Goal: Task Accomplishment & Management: Manage account settings

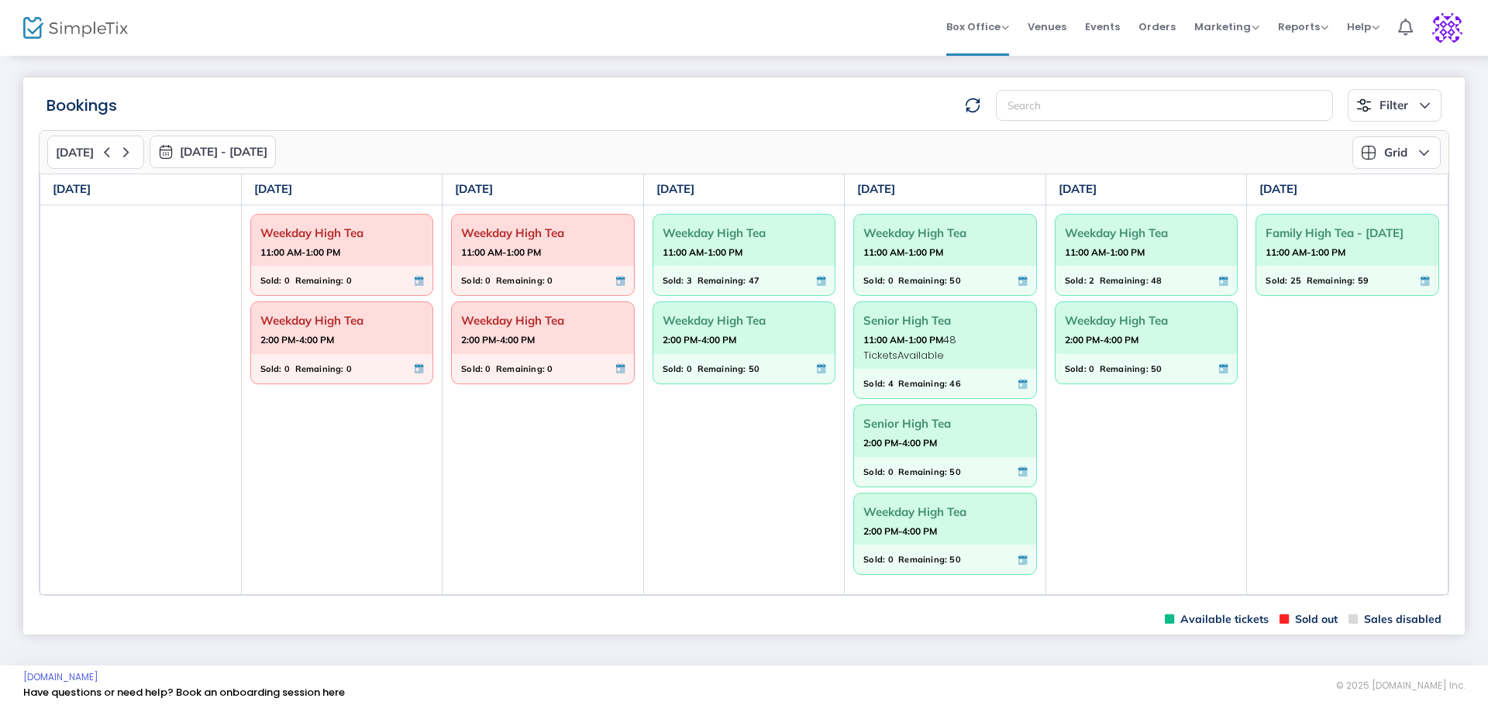
click at [723, 325] on span "Weekday High Tea" at bounding box center [743, 320] width 163 height 24
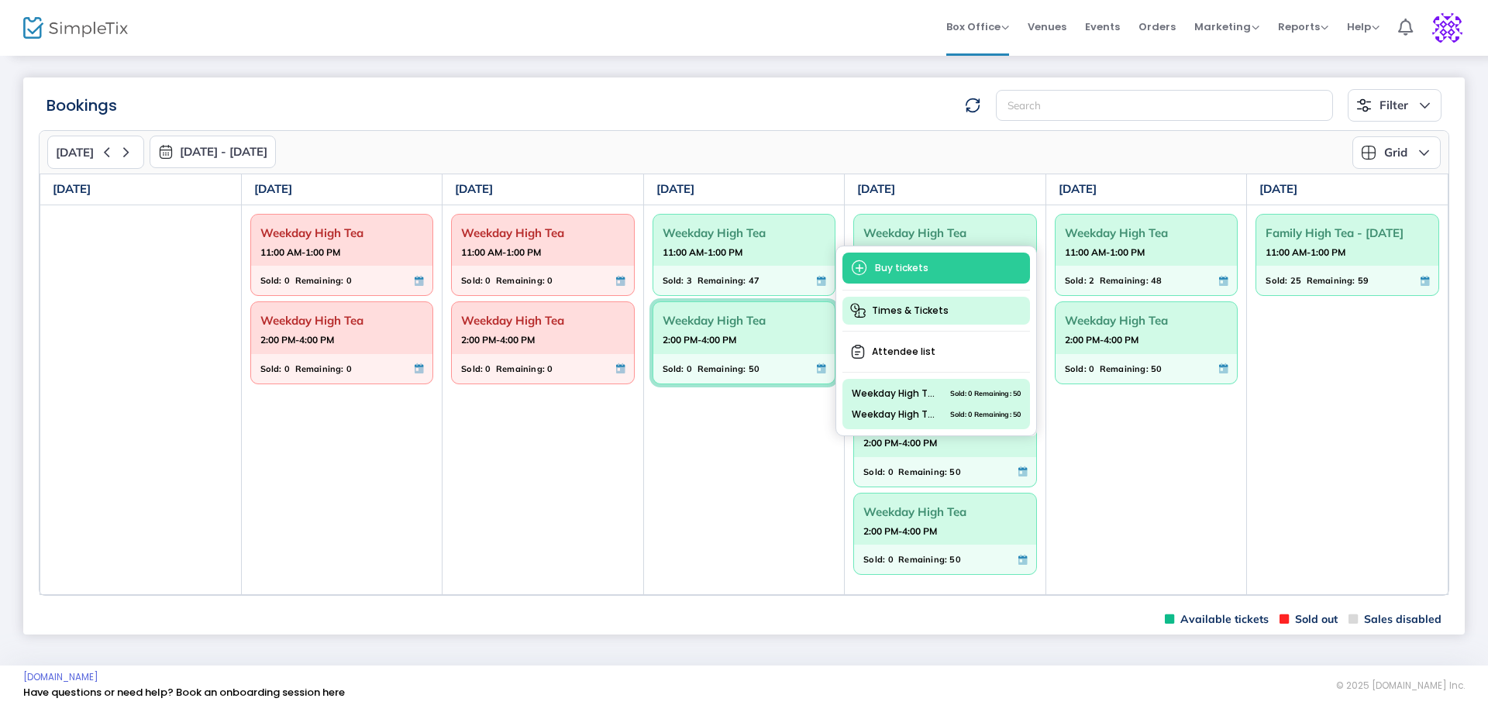
click at [933, 303] on span "Times & Tickets" at bounding box center [936, 311] width 188 height 28
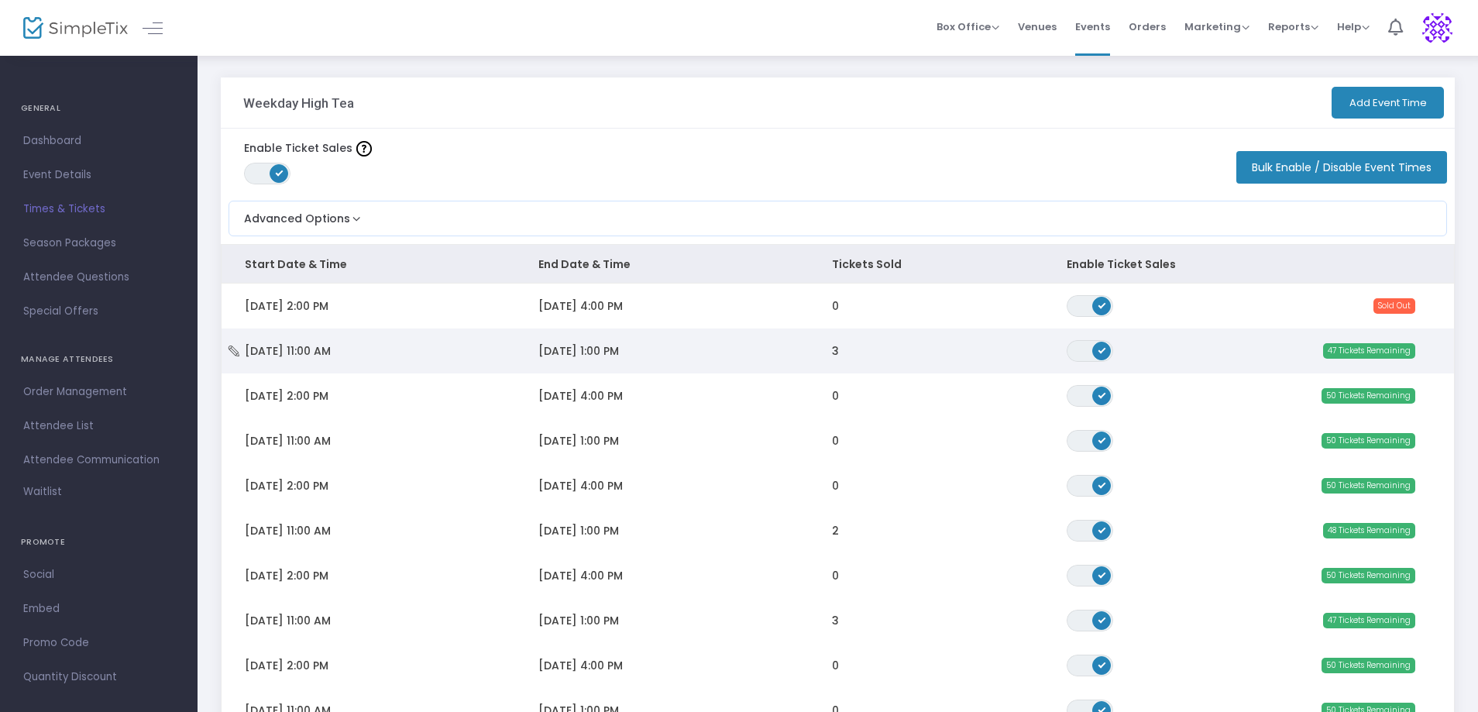
click at [573, 356] on span "[DATE] 1:00 PM" at bounding box center [579, 350] width 81 height 15
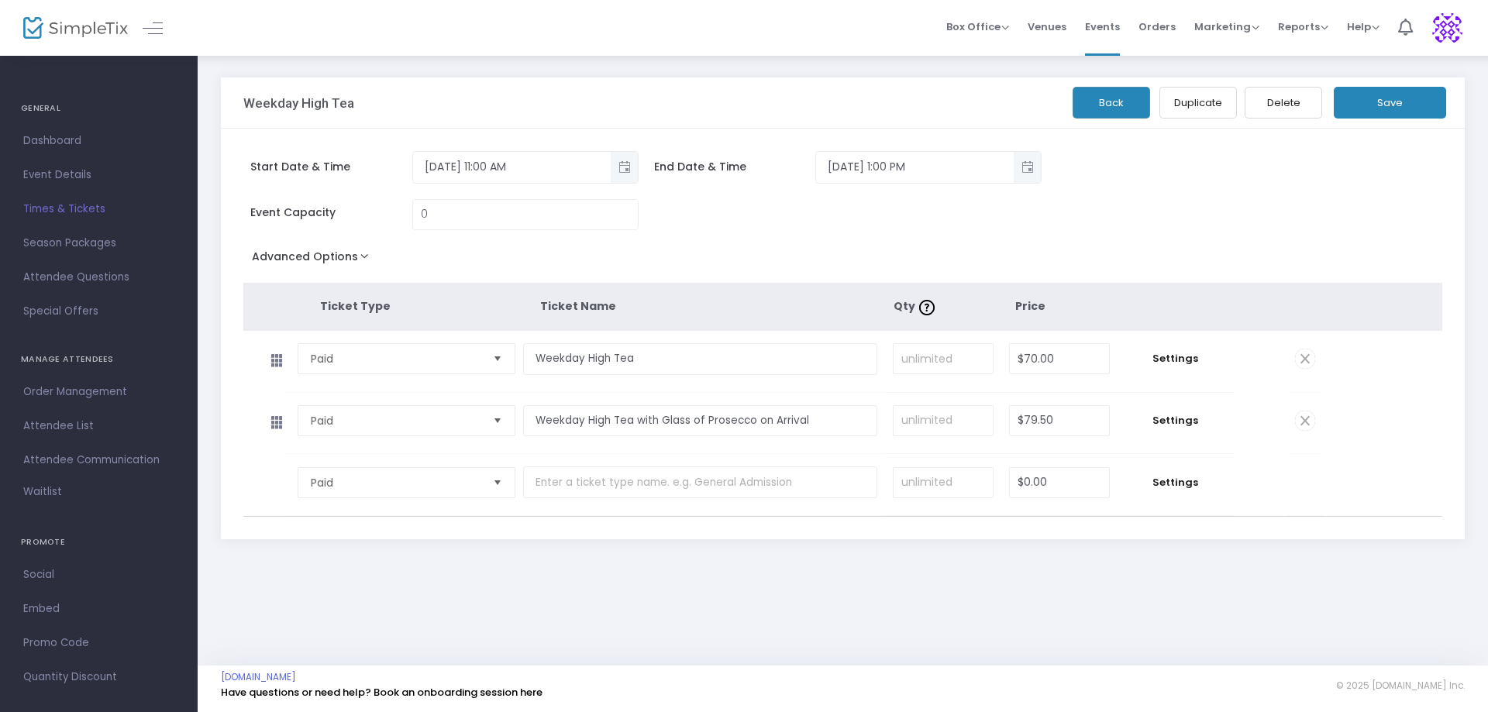
click at [1387, 105] on button "Save" at bounding box center [1390, 103] width 112 height 32
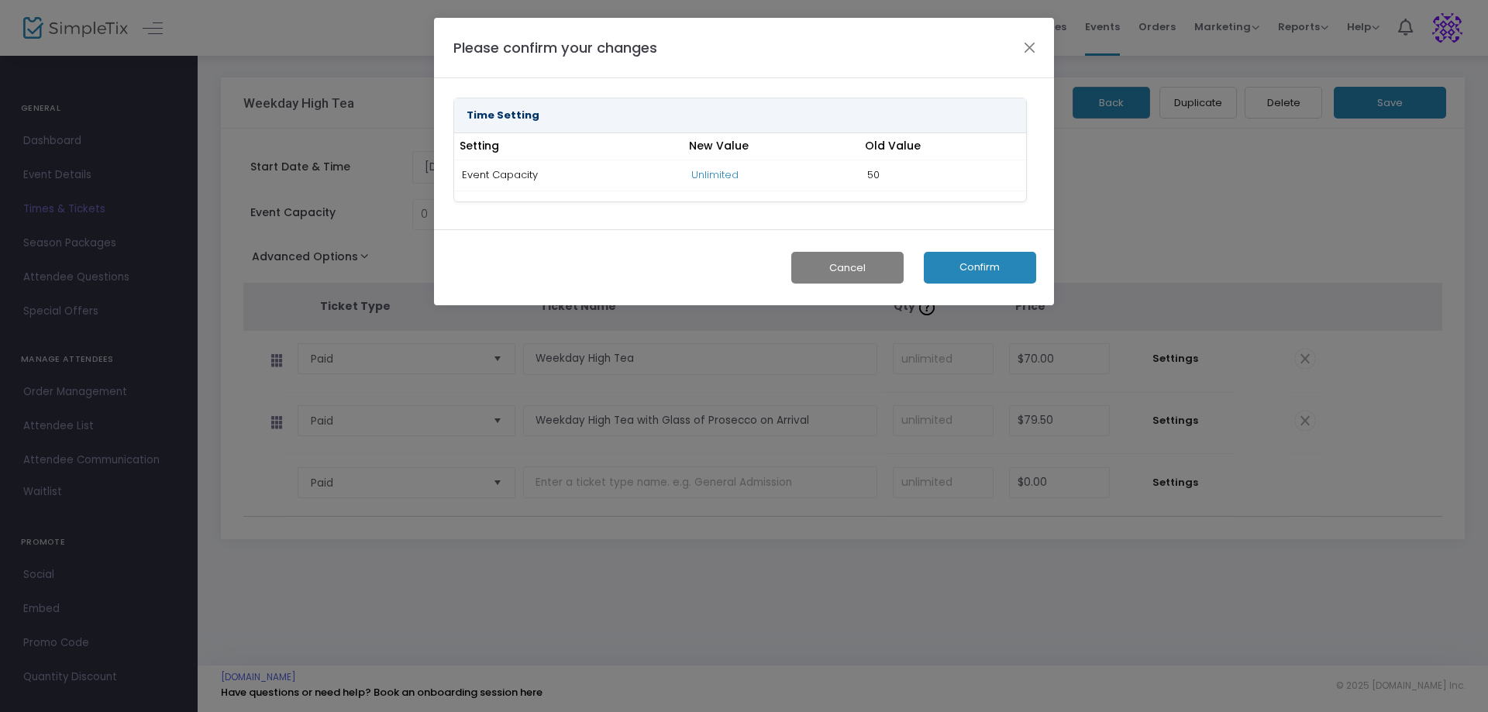
click at [985, 263] on button "Confirm" at bounding box center [980, 268] width 112 height 32
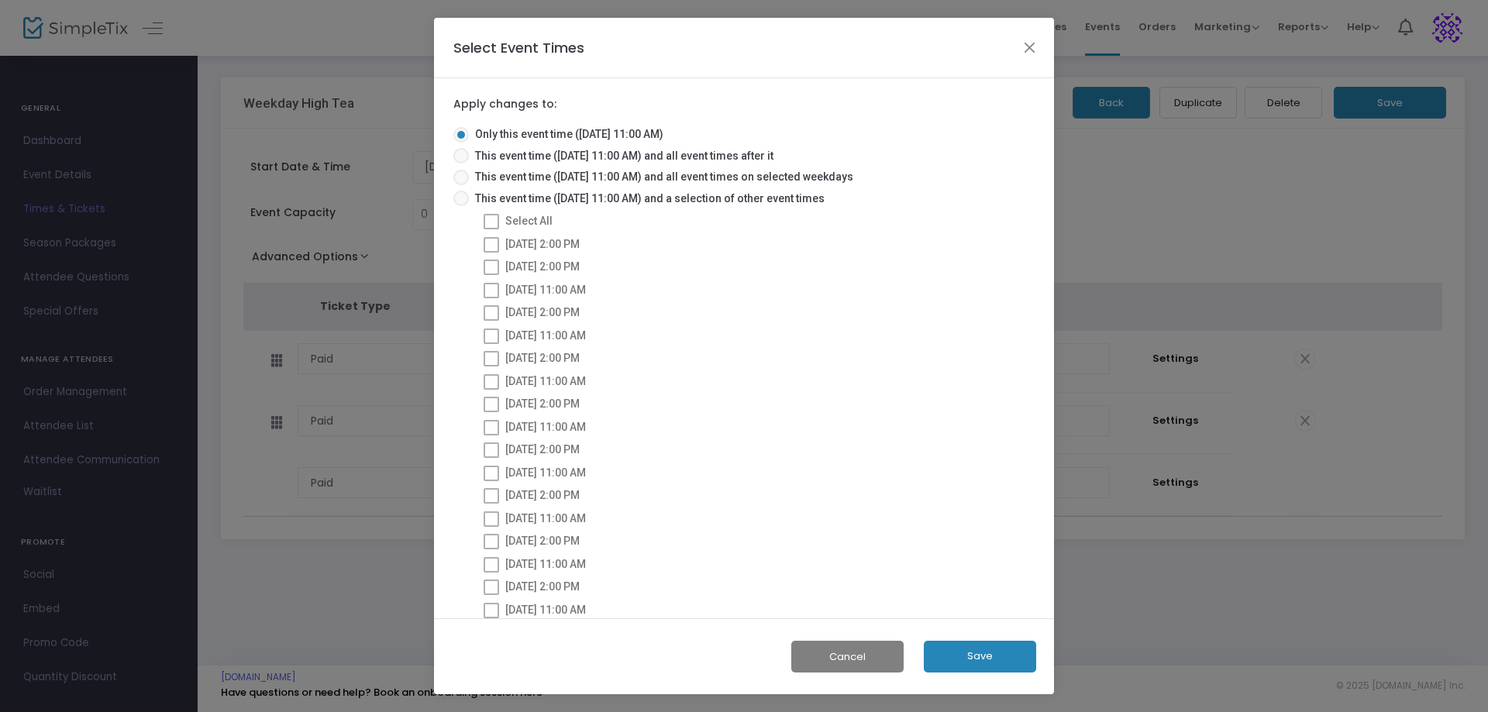
click at [981, 648] on button "Save" at bounding box center [980, 657] width 112 height 32
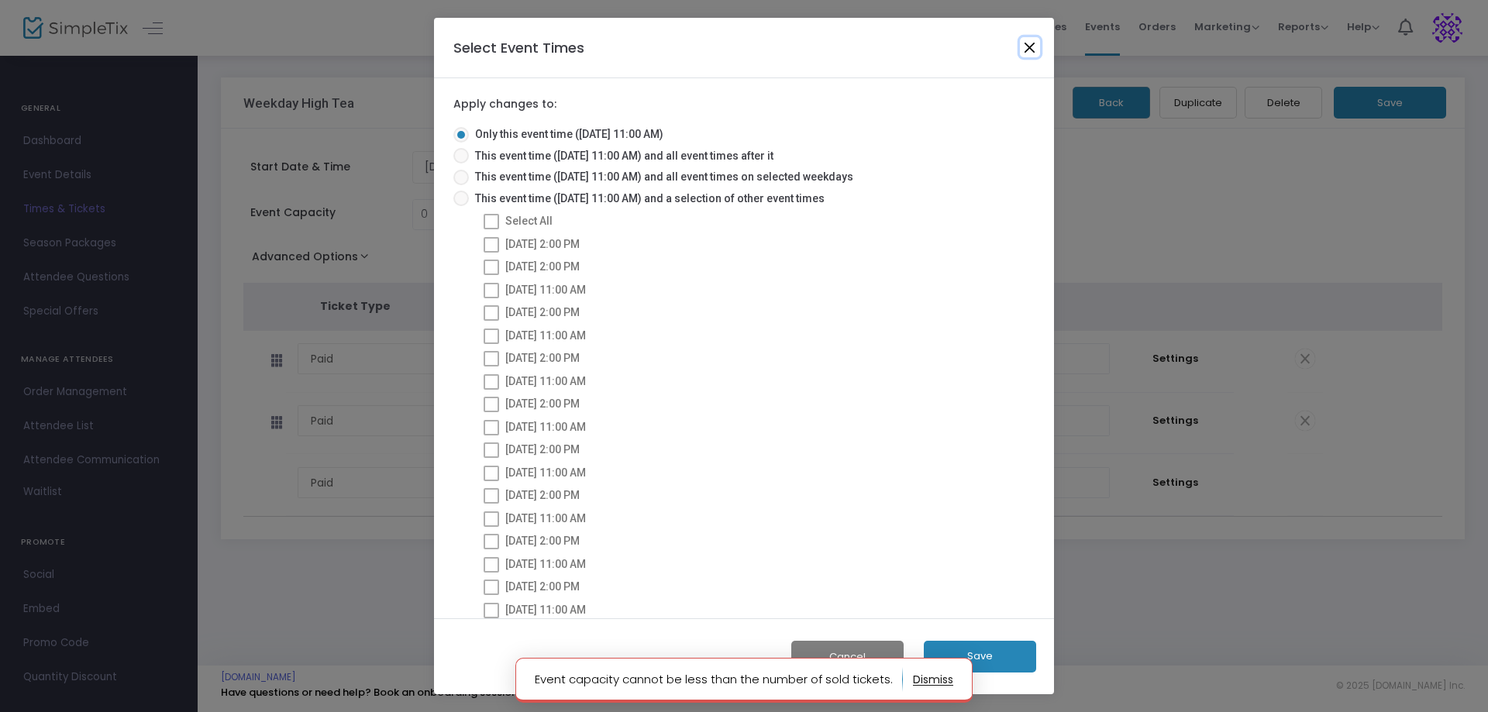
click at [1022, 46] on button "Close" at bounding box center [1030, 47] width 20 height 20
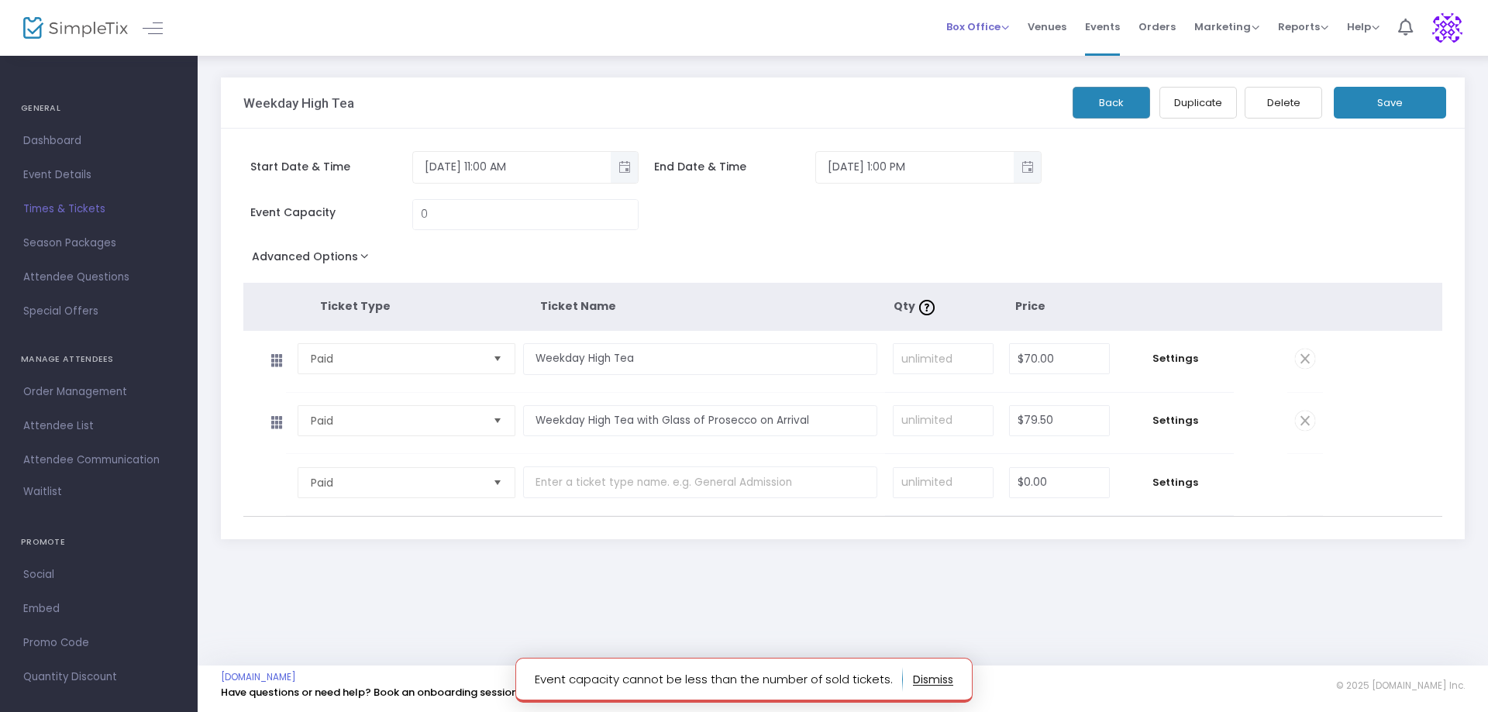
click at [1008, 34] on div "Box Office Sell Tickets Bookings Sell Season Pass" at bounding box center [977, 26] width 63 height 15
click at [1008, 26] on span "Box Office" at bounding box center [977, 26] width 63 height 15
click at [969, 85] on li "Bookings" at bounding box center [1001, 82] width 111 height 30
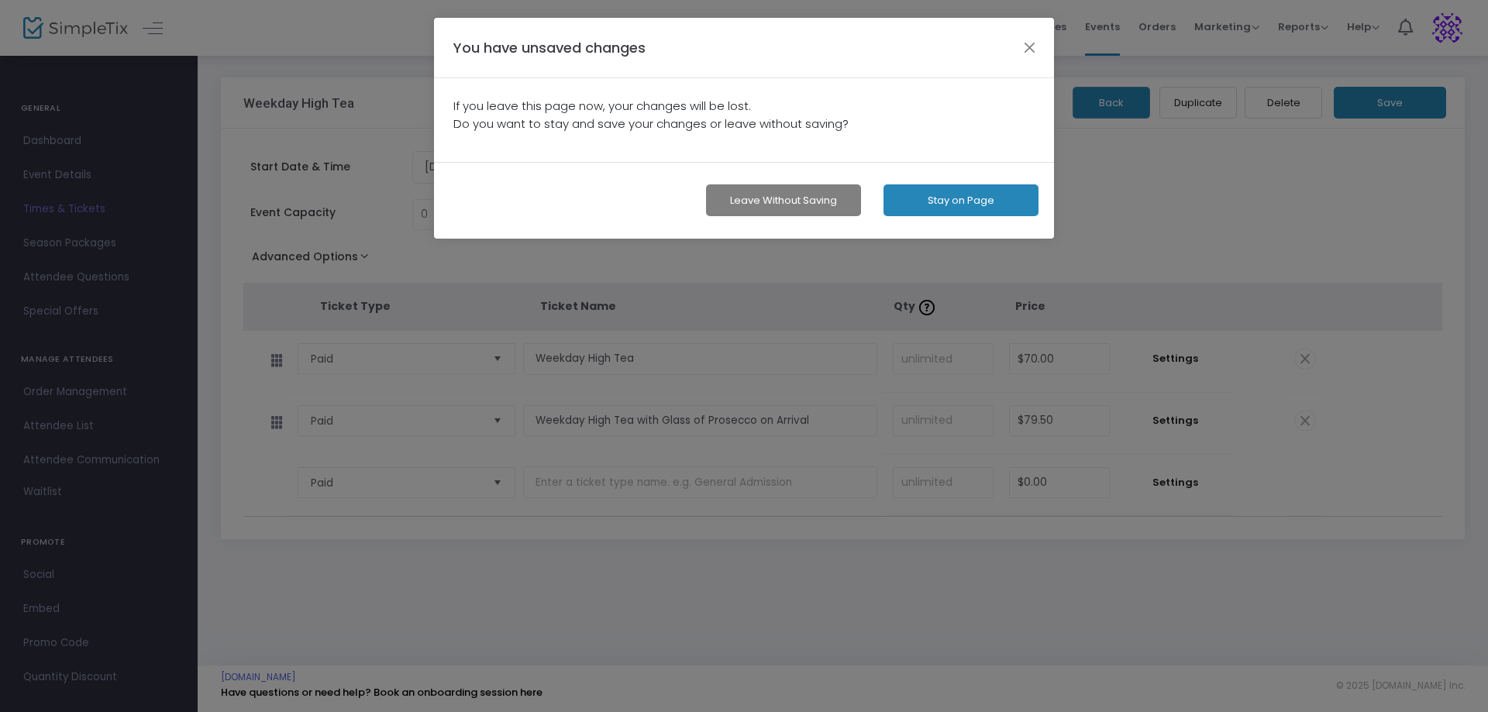
click at [1031, 31] on div "You have unsaved changes" at bounding box center [744, 48] width 620 height 60
click at [1031, 39] on button "button" at bounding box center [1030, 47] width 20 height 20
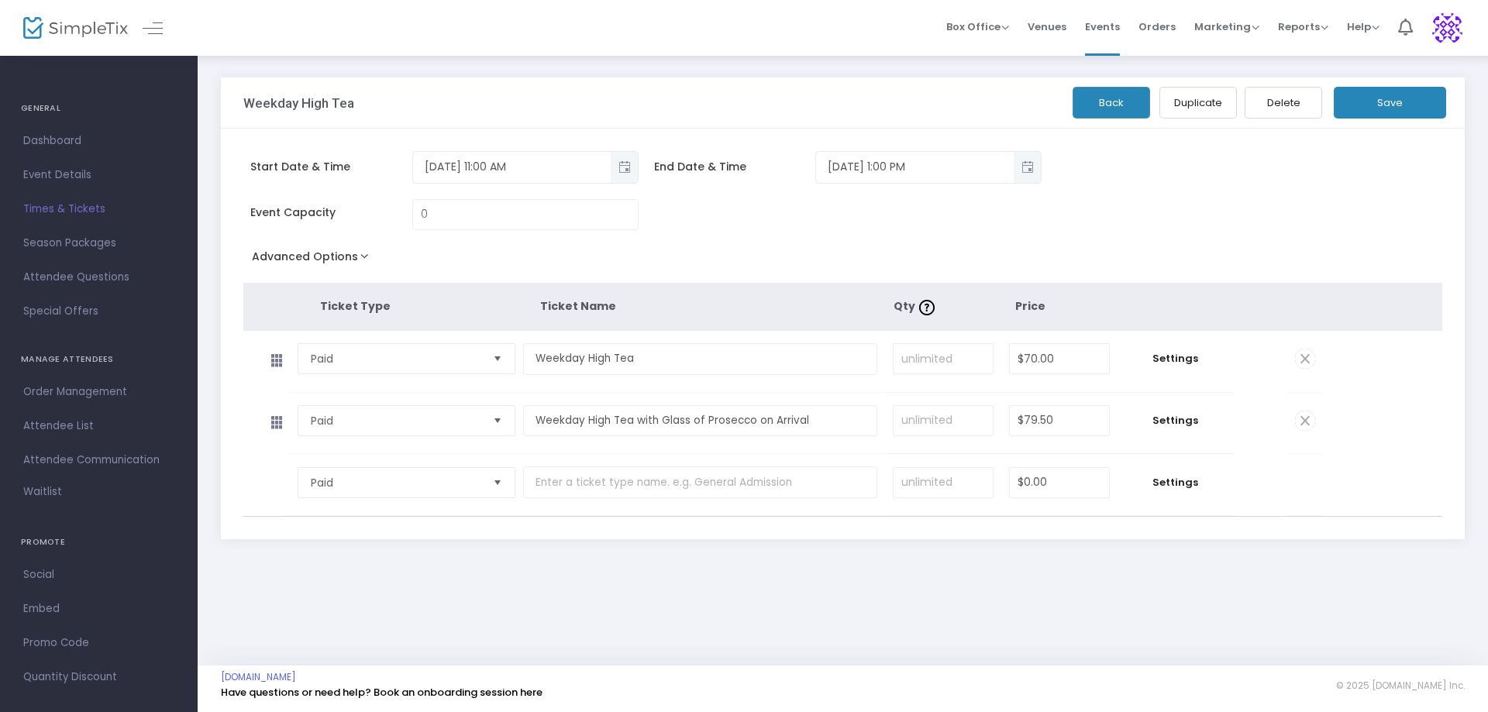
click at [1414, 102] on button "Save" at bounding box center [1390, 103] width 112 height 32
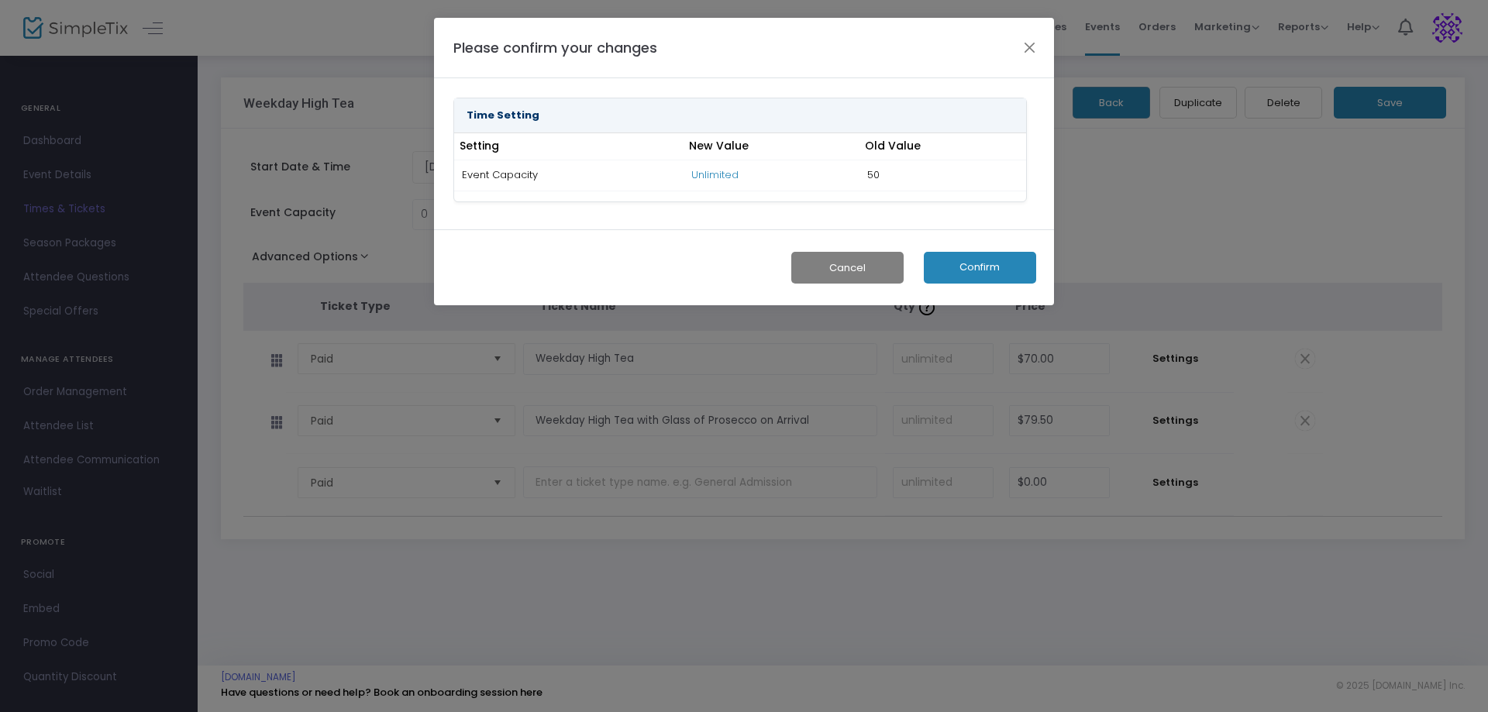
click at [990, 265] on button "Confirm" at bounding box center [980, 268] width 112 height 32
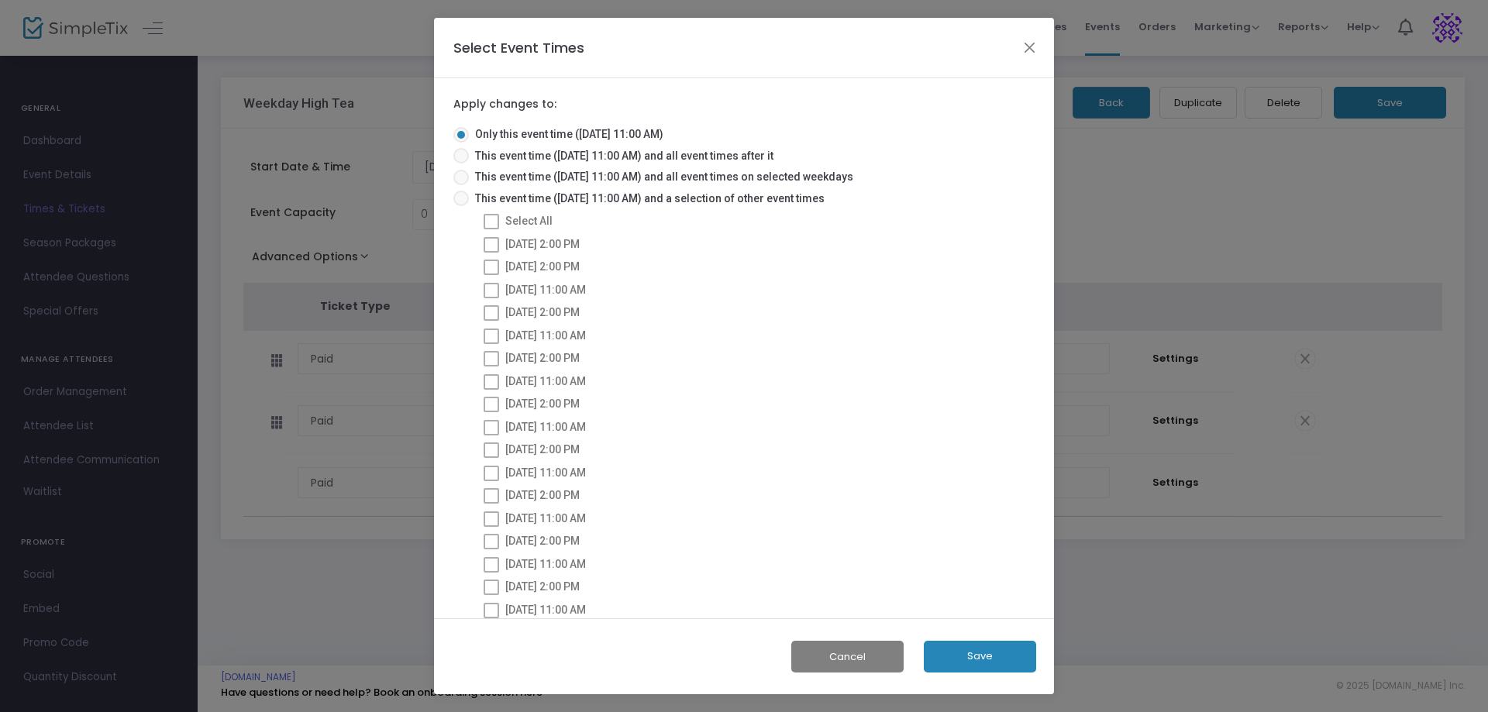
click at [997, 656] on button "Save" at bounding box center [980, 657] width 112 height 32
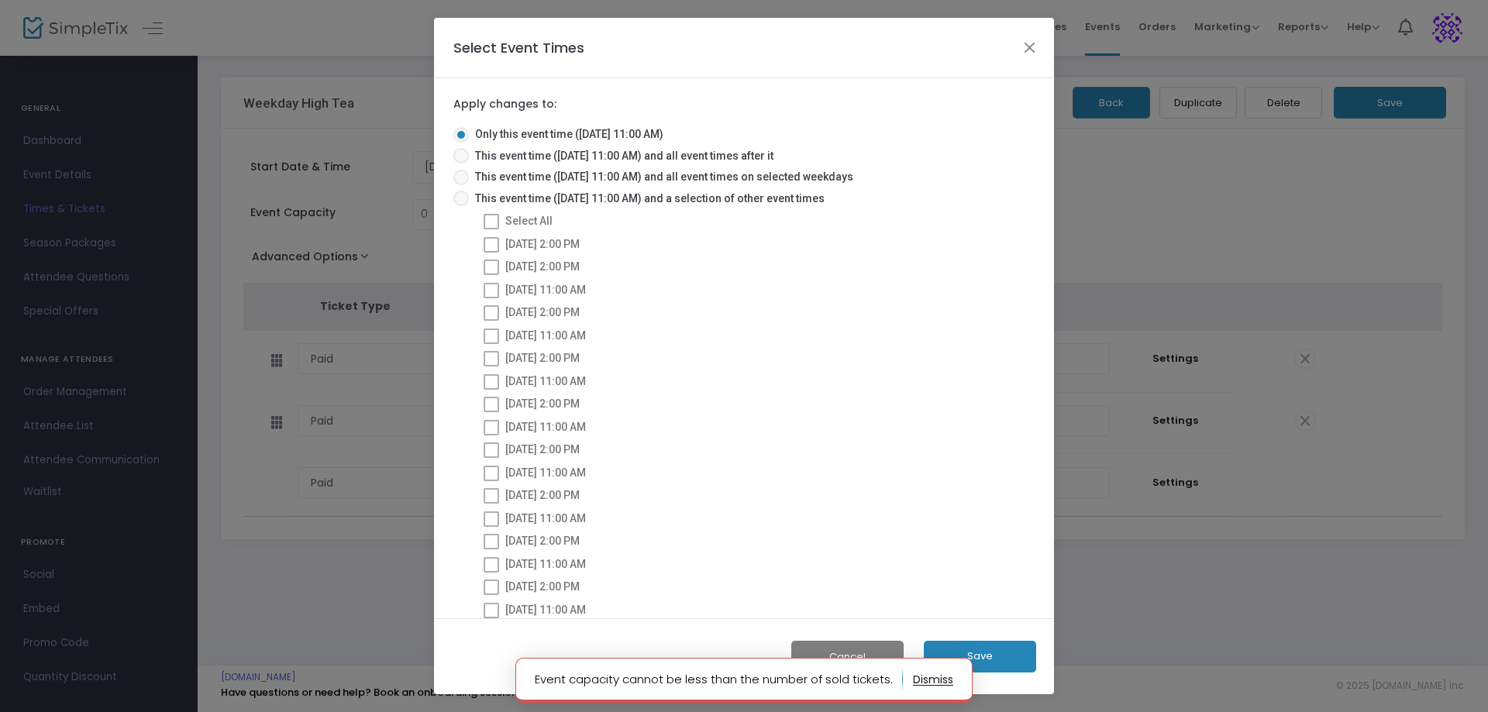
click at [1237, 230] on ngb-modal-window "Select Event Times Apply changes to: Only this event time ([DATE] 11:00 AM) Thi…" at bounding box center [744, 356] width 1488 height 712
click at [1033, 51] on button "Close" at bounding box center [1030, 47] width 20 height 20
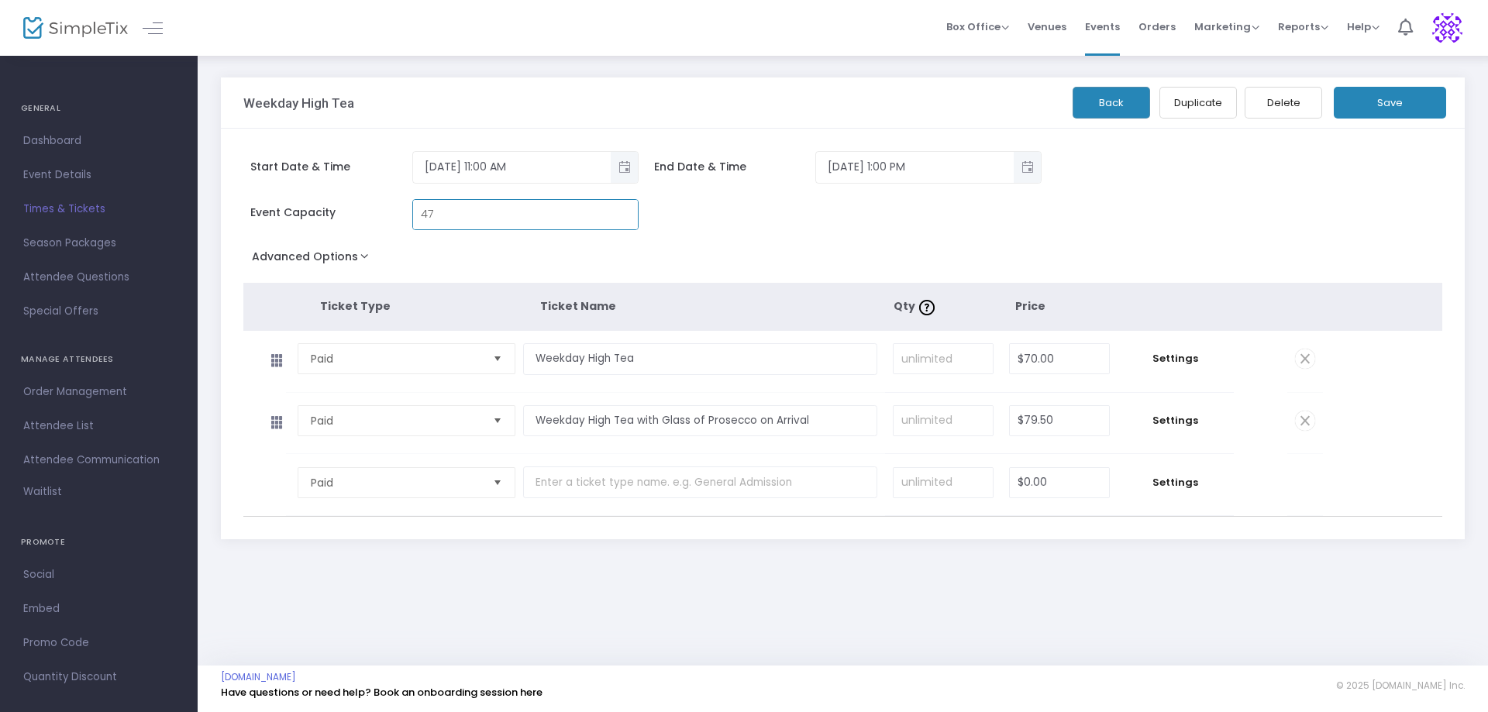
type input "4"
type input "3"
click at [1384, 91] on button "Save" at bounding box center [1390, 103] width 112 height 32
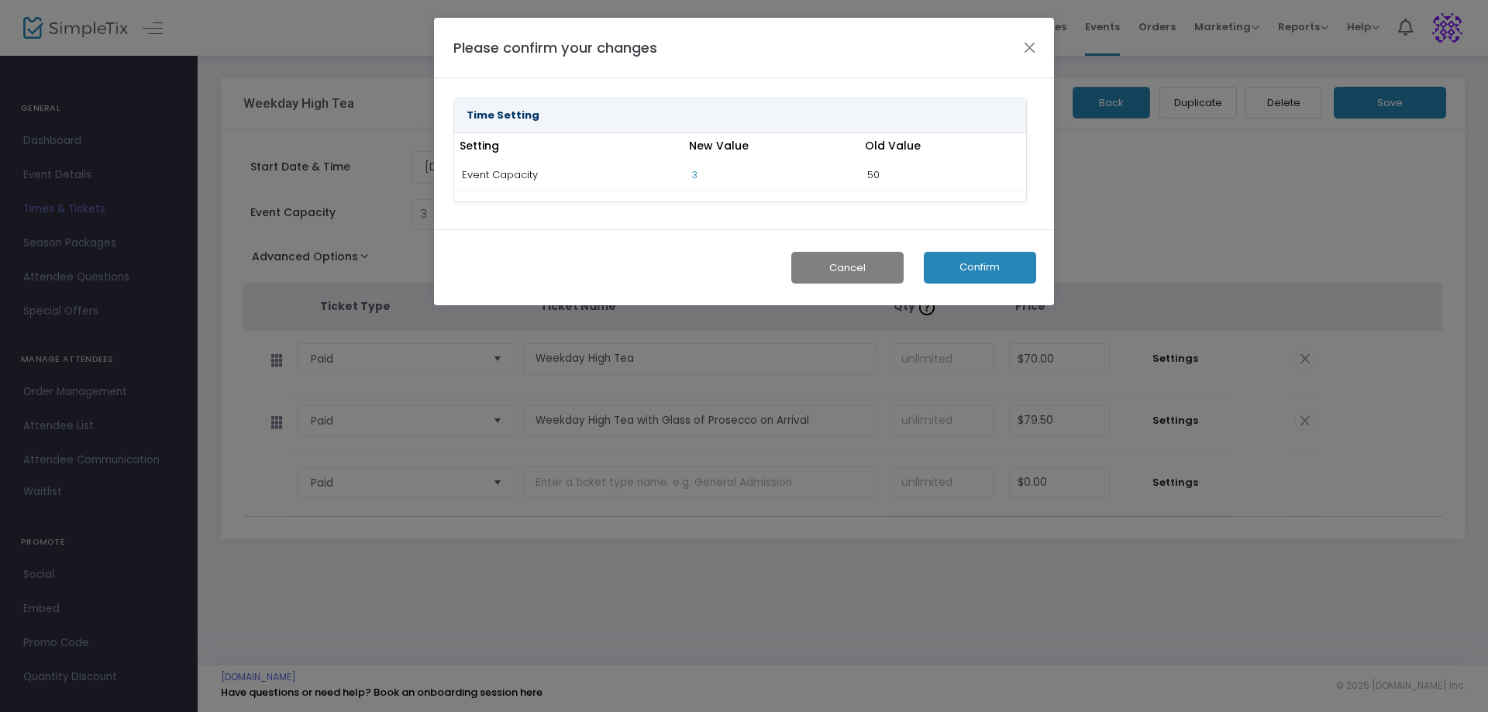
click at [971, 269] on button "Confirm" at bounding box center [980, 268] width 112 height 32
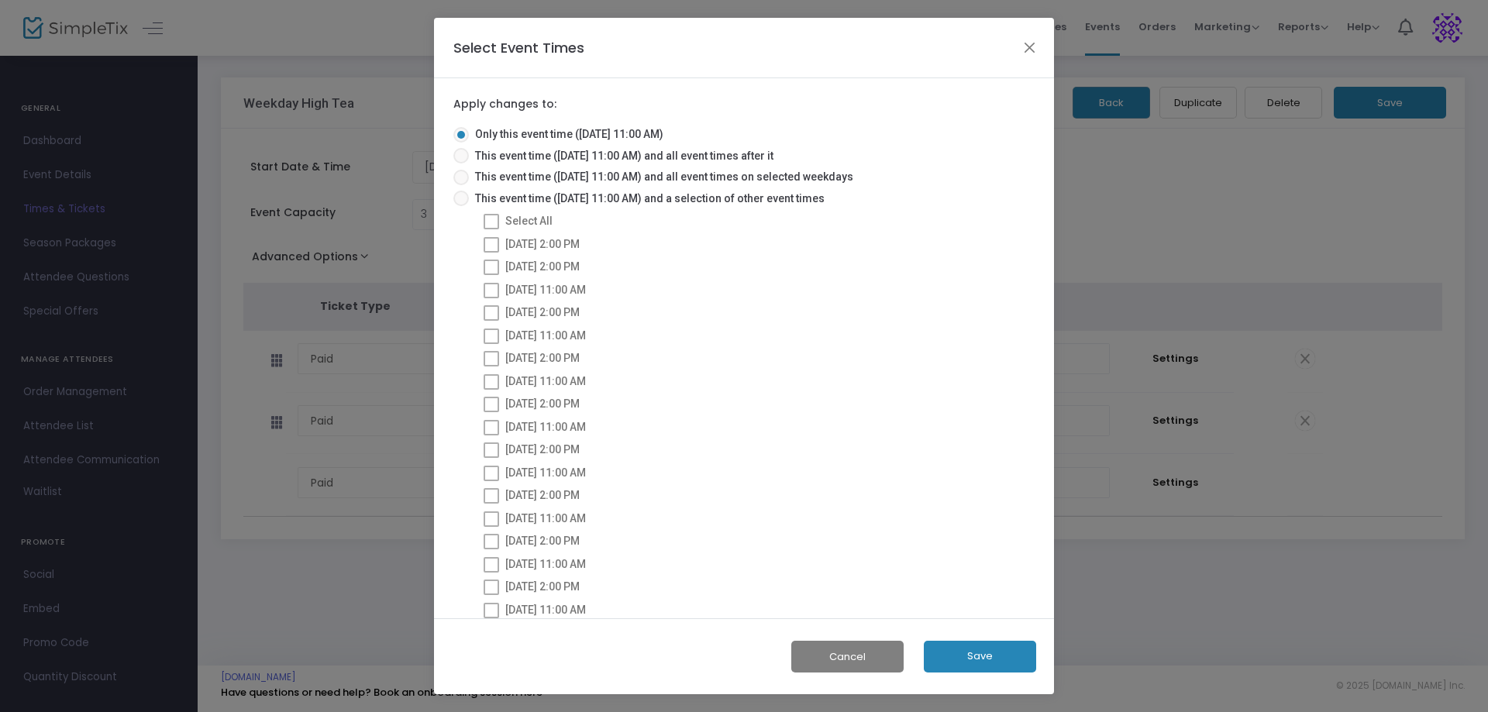
drag, startPoint x: 996, startPoint y: 664, endPoint x: 986, endPoint y: 660, distance: 10.8
click at [994, 663] on button "Save" at bounding box center [980, 657] width 112 height 32
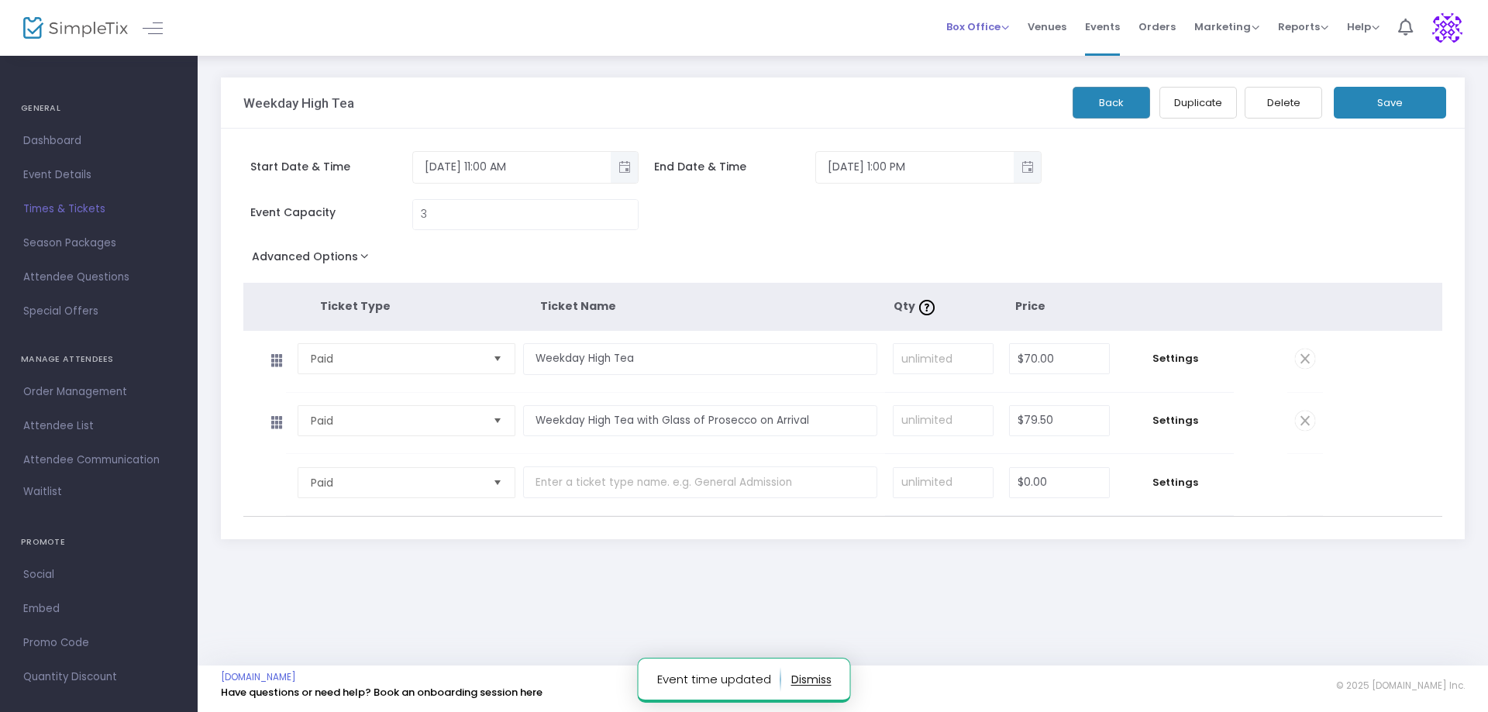
click at [1014, 29] on li "Box Office Sell Tickets Bookings Sell Season Pass" at bounding box center [977, 28] width 81 height 56
click at [1008, 29] on span "Box Office" at bounding box center [977, 26] width 63 height 15
click at [1005, 93] on li "Bookings" at bounding box center [1001, 82] width 111 height 30
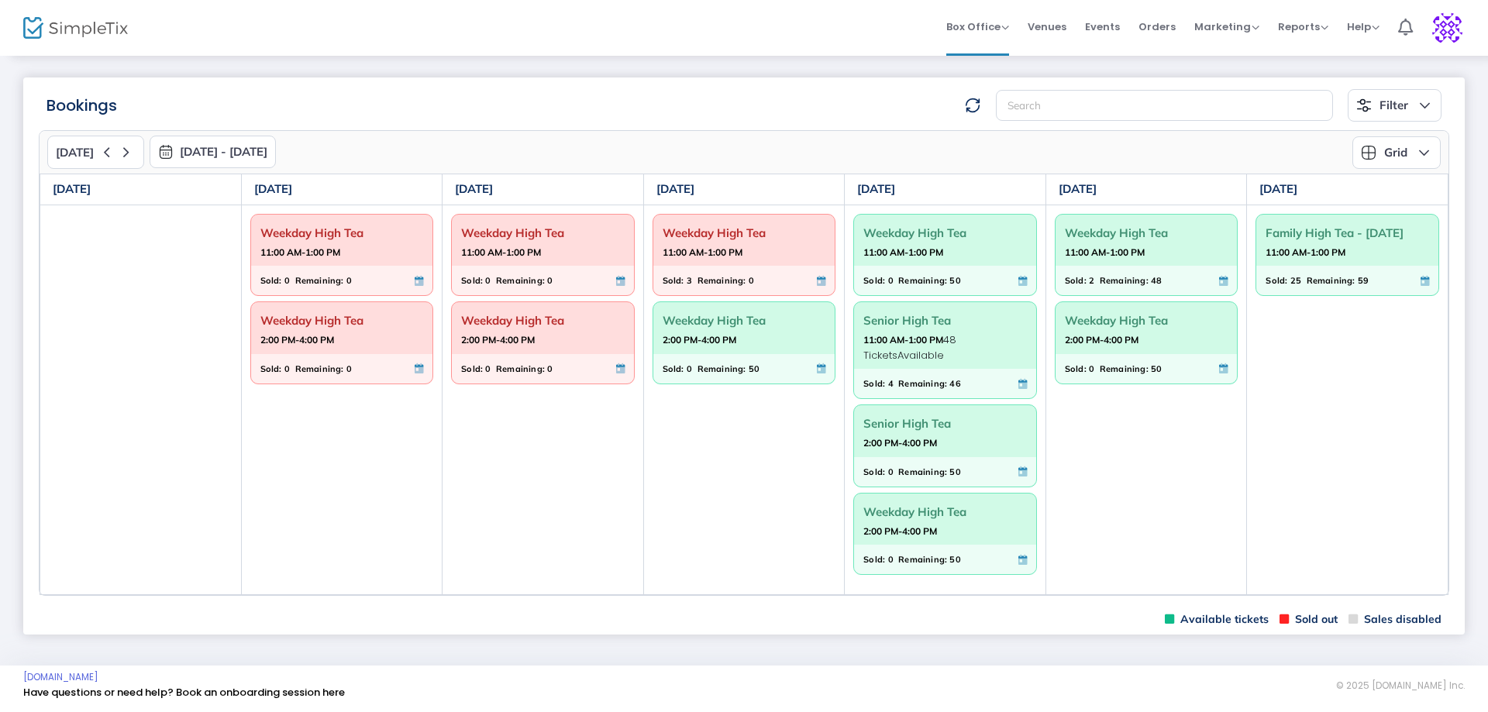
click at [761, 329] on span "Weekday High Tea" at bounding box center [743, 320] width 163 height 24
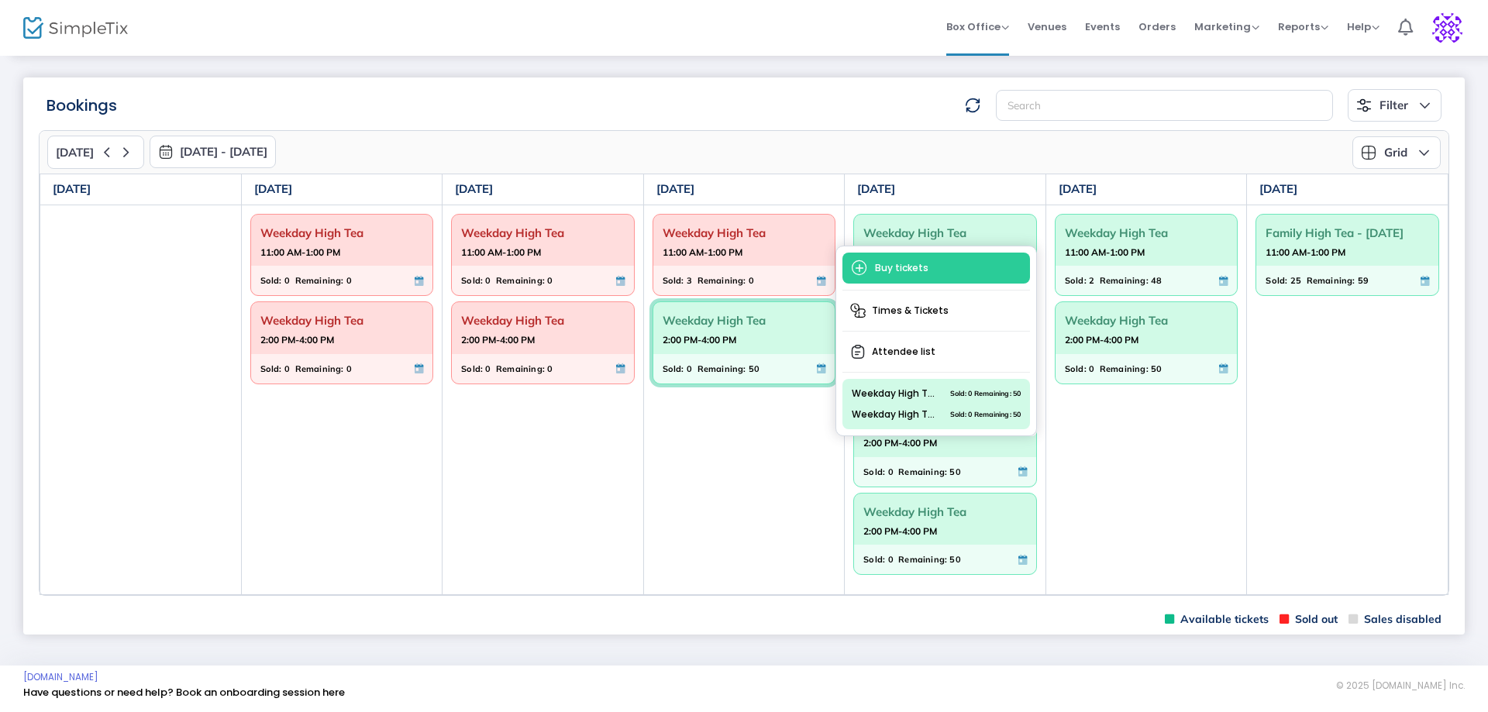
click at [1141, 464] on td "Weekday High Tea 11:00 AM-1:00 PM Sold: 2 Remaining: 48 Weekday High Tea 2:00 P…" at bounding box center [1145, 400] width 201 height 391
